Goal: Obtain resource: Obtain resource

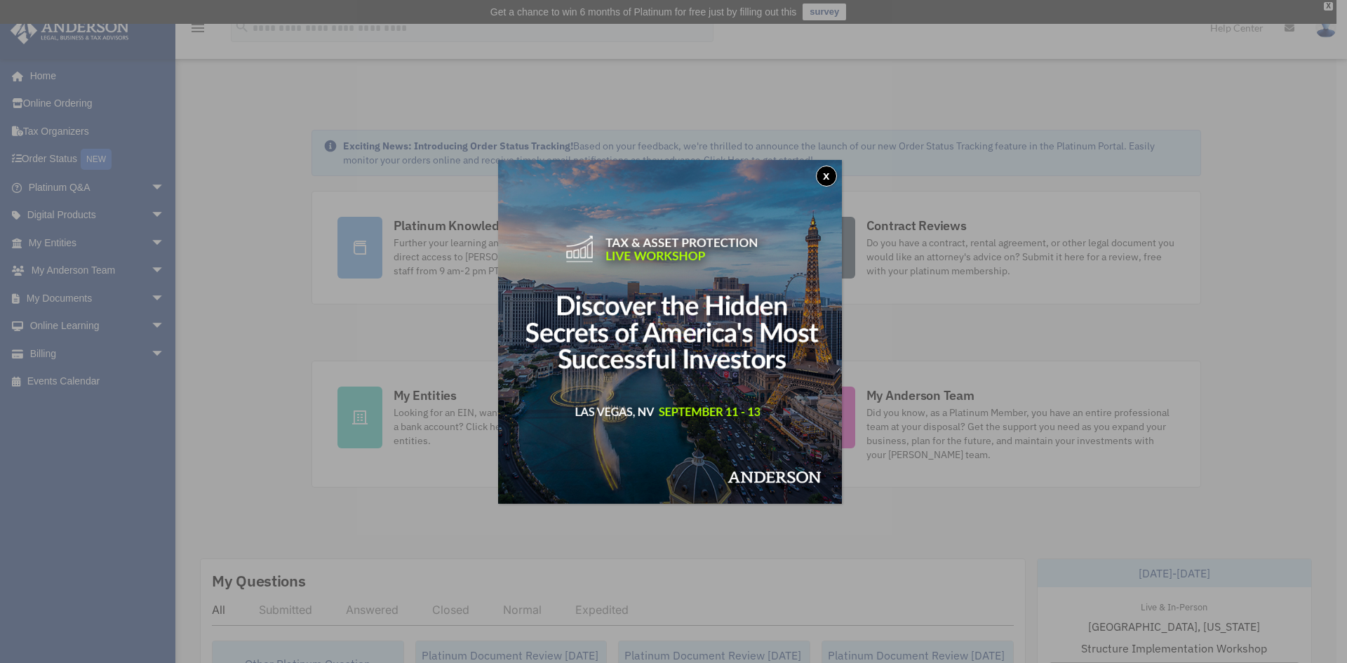
click at [827, 177] on button "x" at bounding box center [826, 176] width 21 height 21
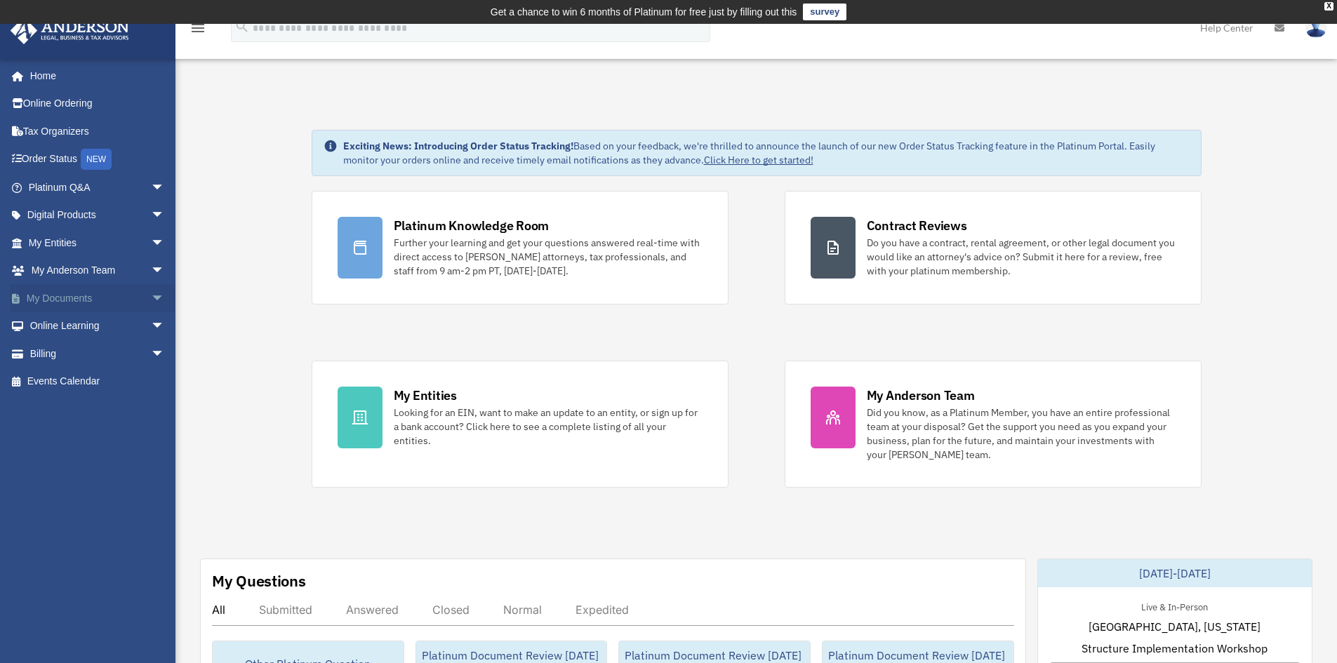
click at [151, 300] on span "arrow_drop_down" at bounding box center [165, 298] width 28 height 29
click at [93, 380] on link "Forms Library" at bounding box center [103, 382] width 166 height 28
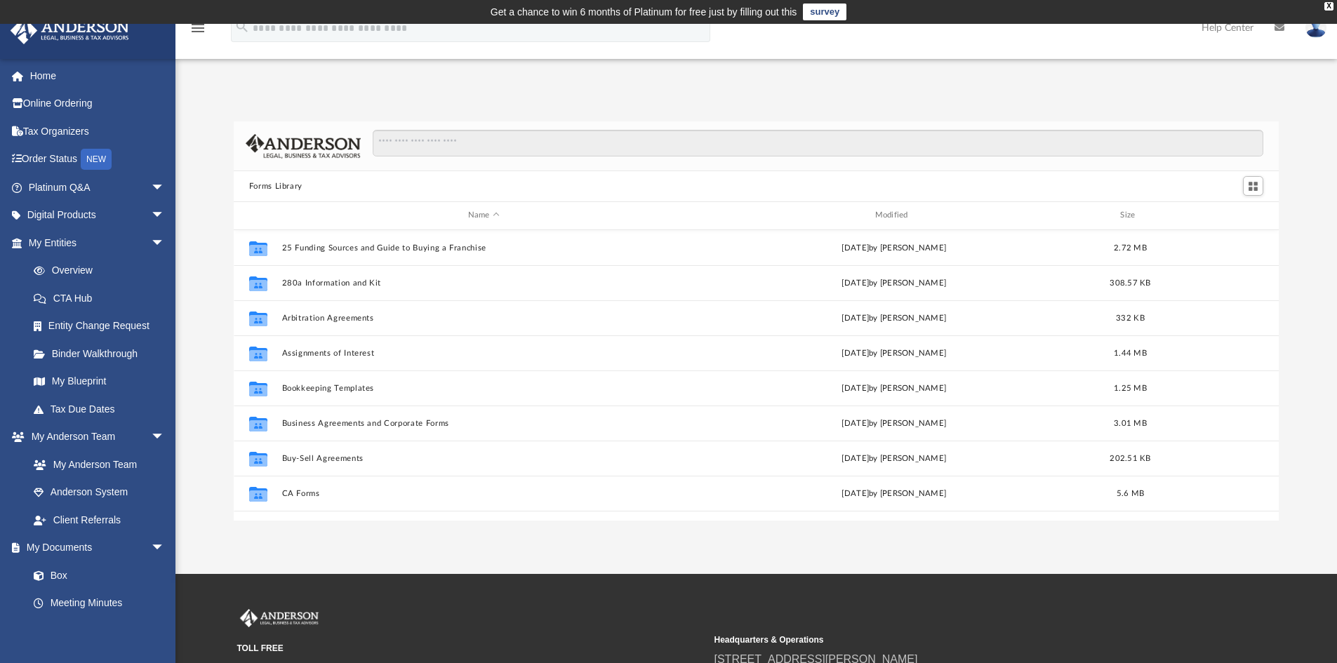
scroll to position [309, 1034]
click at [424, 145] on input "Search files and folders" at bounding box center [818, 143] width 890 height 27
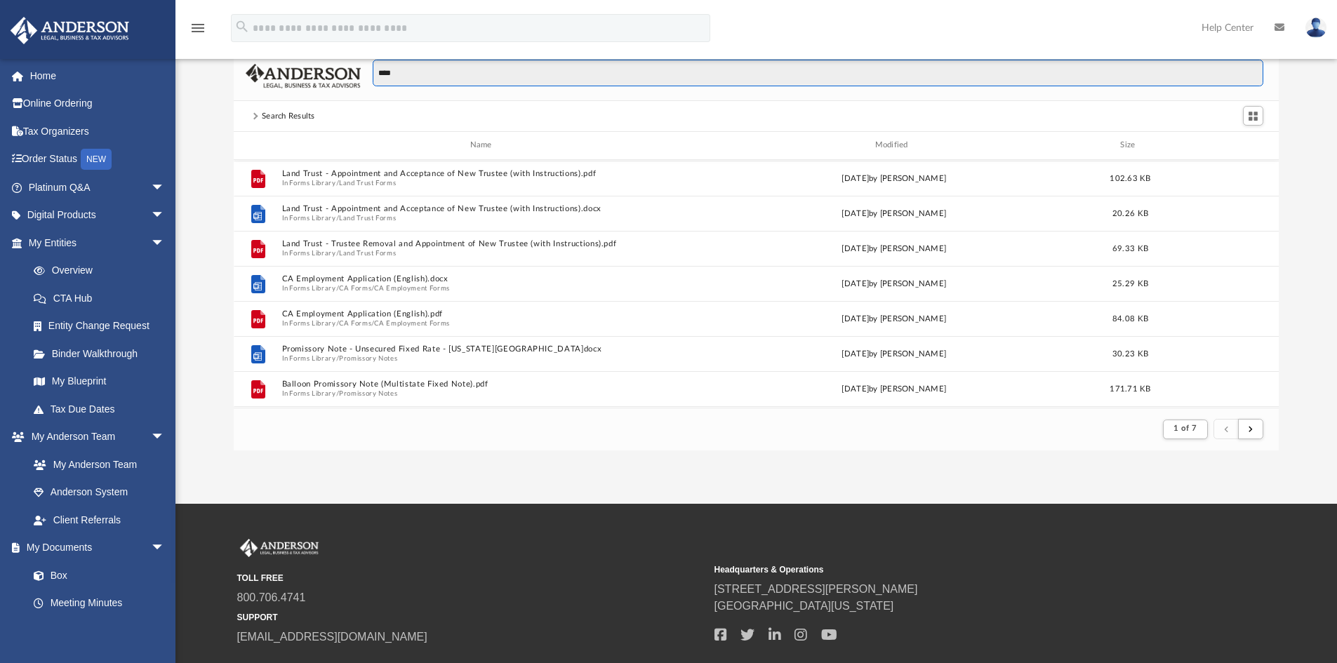
scroll to position [1086, 0]
drag, startPoint x: 397, startPoint y: 66, endPoint x: 347, endPoint y: 62, distance: 50.6
click at [347, 62] on div "****" at bounding box center [757, 76] width 1046 height 50
type input "*********"
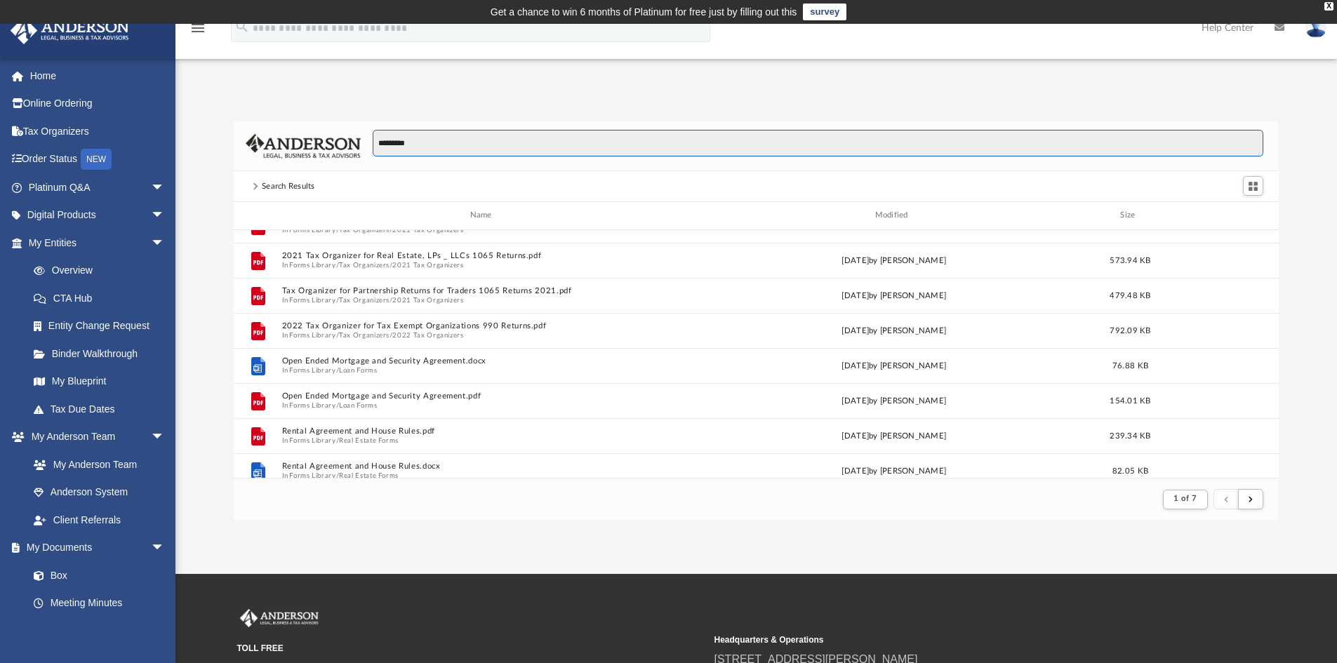
scroll to position [1015, 0]
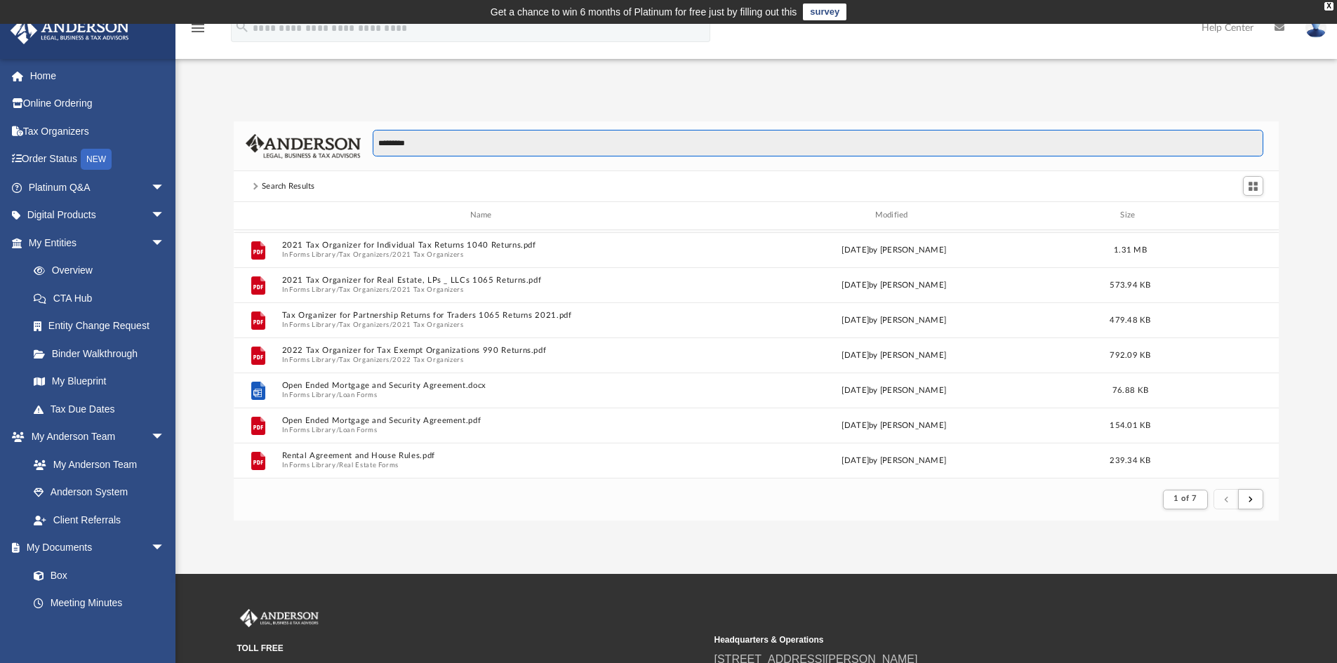
drag, startPoint x: 437, startPoint y: 142, endPoint x: 321, endPoint y: 130, distance: 117.2
click at [321, 130] on div "*********" at bounding box center [757, 146] width 1046 height 50
click at [152, 216] on span "arrow_drop_down" at bounding box center [165, 215] width 28 height 29
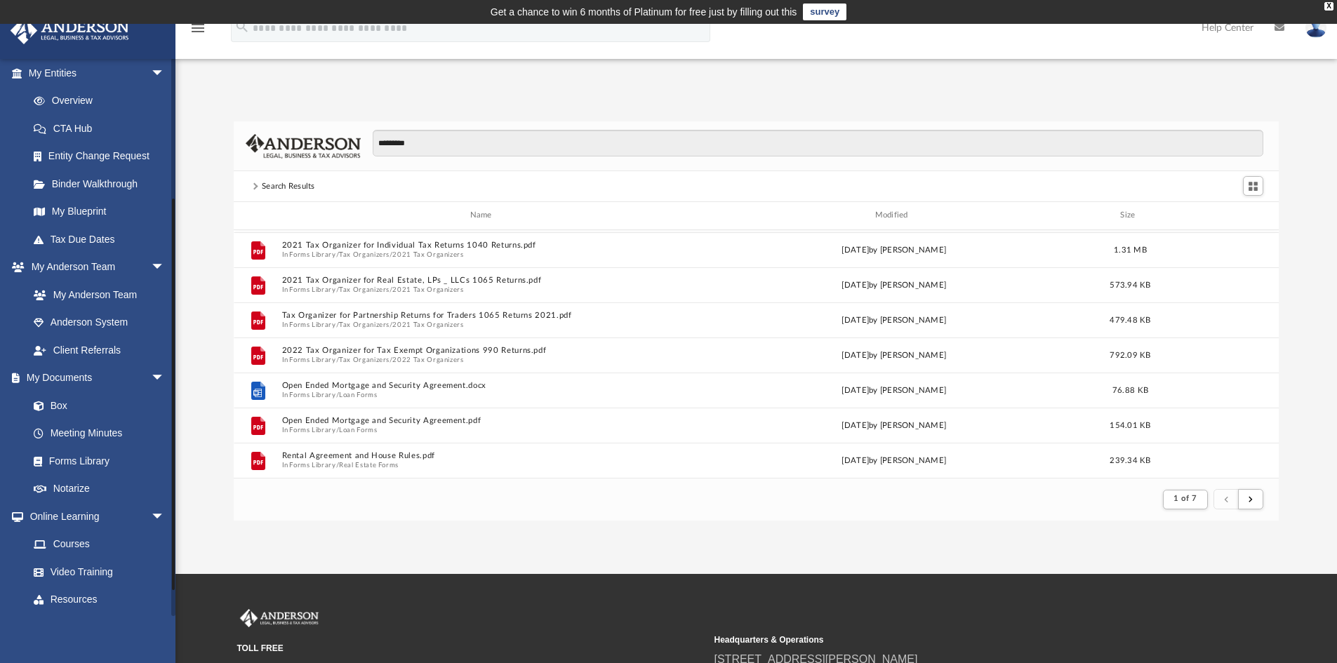
scroll to position [337, 0]
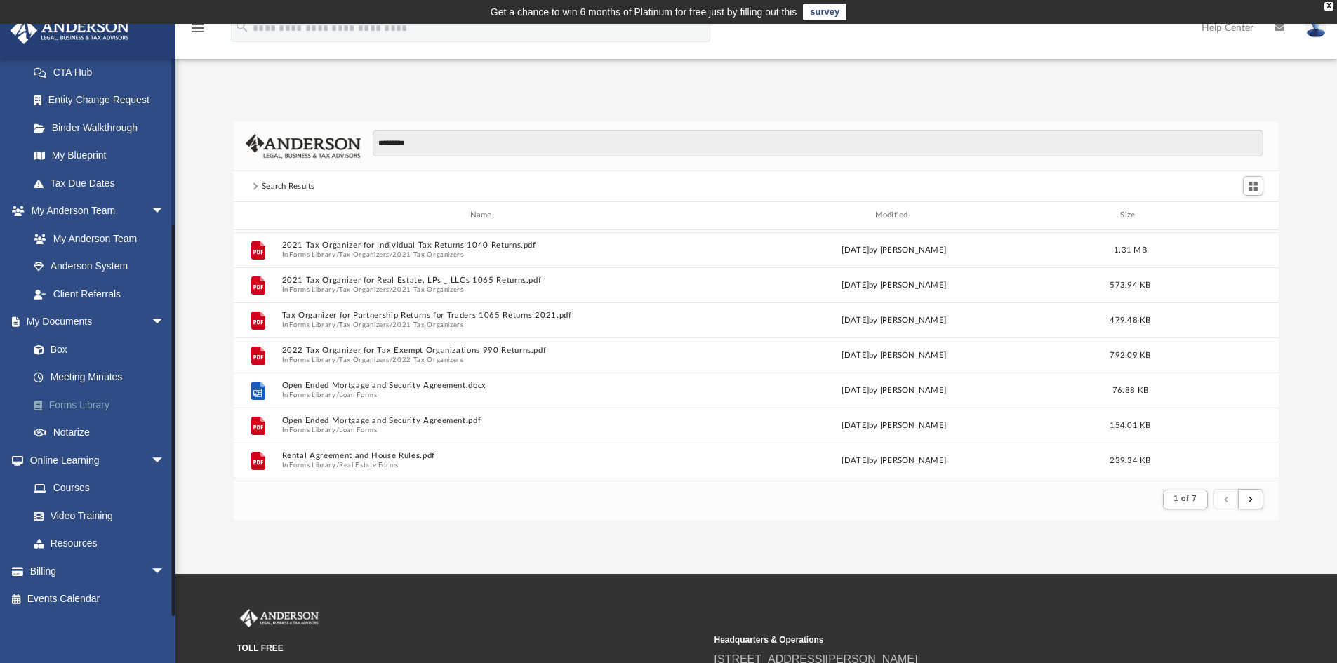
click at [94, 405] on link "Forms Library" at bounding box center [103, 405] width 166 height 28
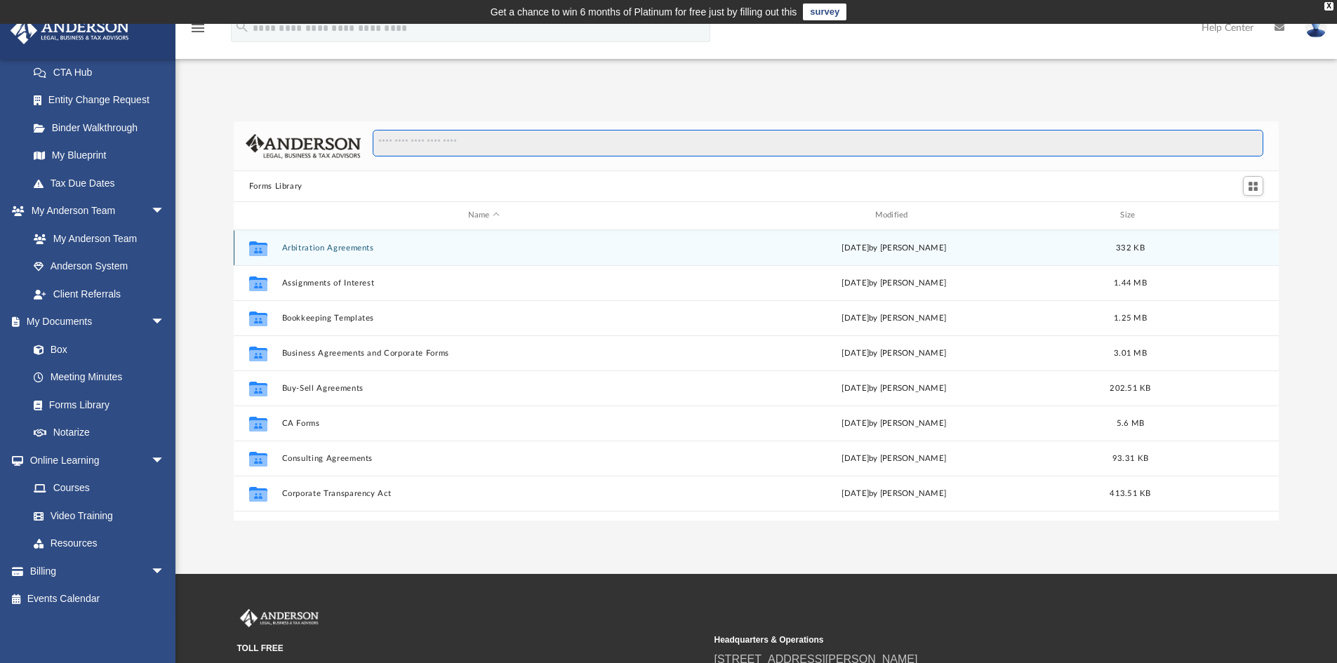
scroll to position [140, 0]
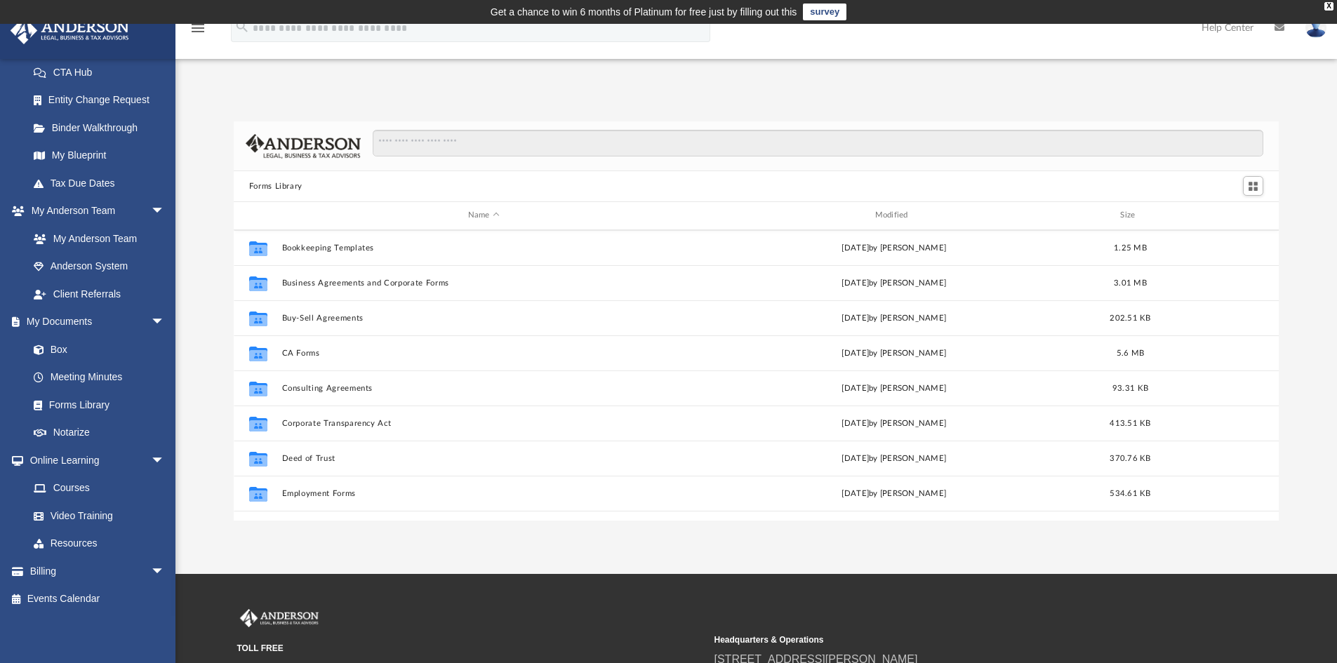
click at [1314, 33] on img at bounding box center [1315, 28] width 21 height 20
click at [1044, 116] on link "Logout" at bounding box center [1105, 122] width 140 height 29
